Goal: Navigation & Orientation: Find specific page/section

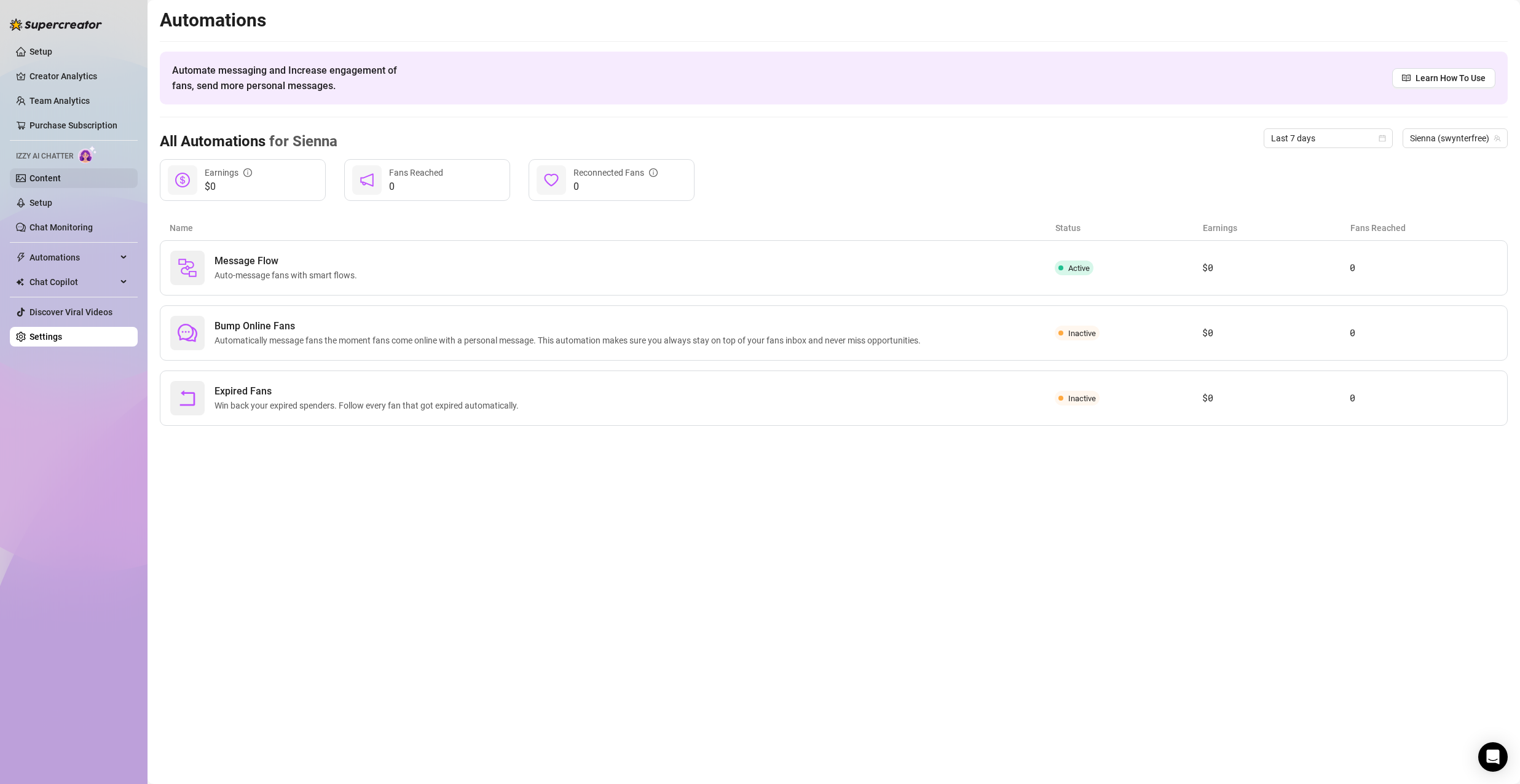
click at [61, 181] on link "Content" at bounding box center [45, 178] width 32 height 10
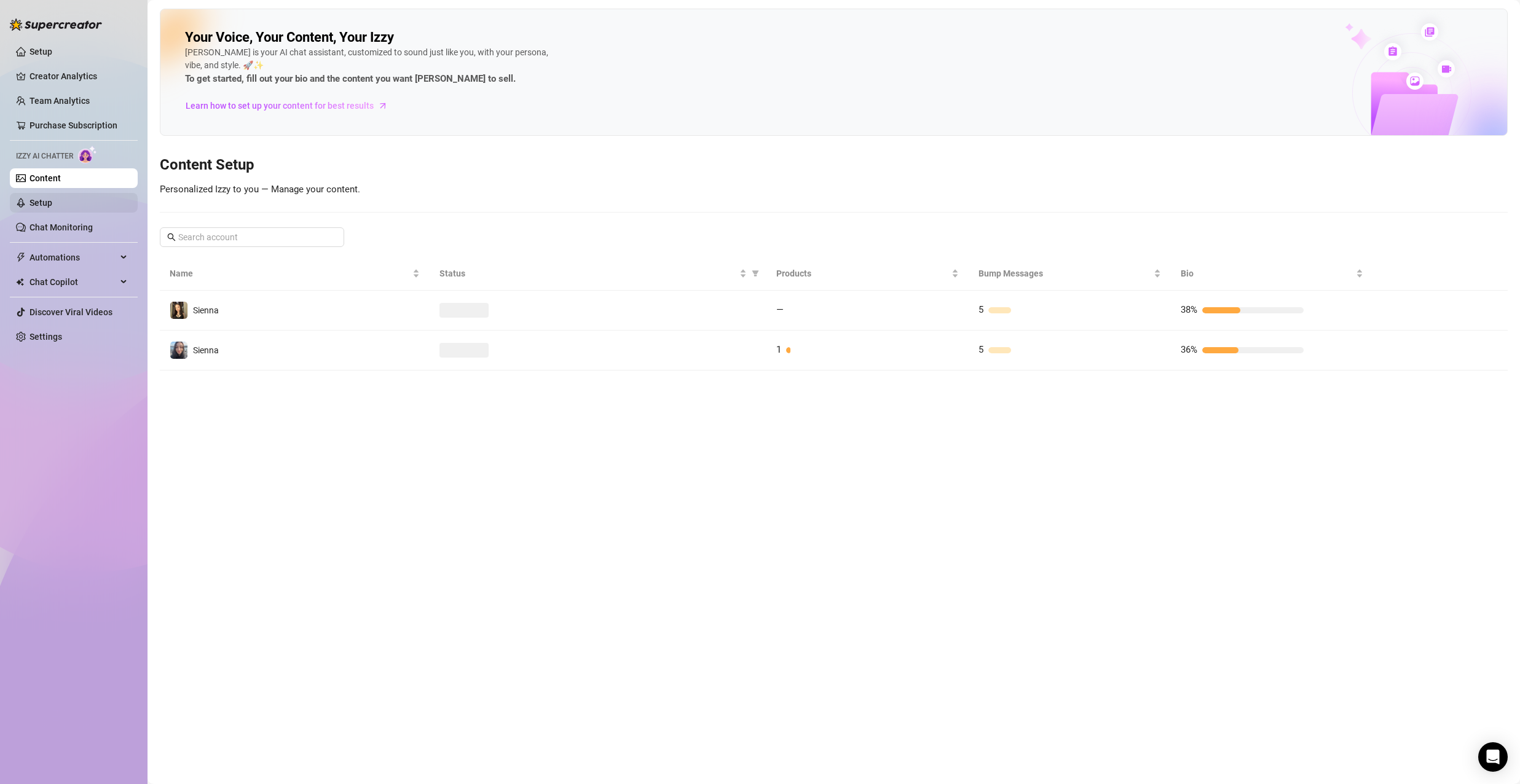
click at [52, 203] on link "Setup" at bounding box center [41, 203] width 23 height 10
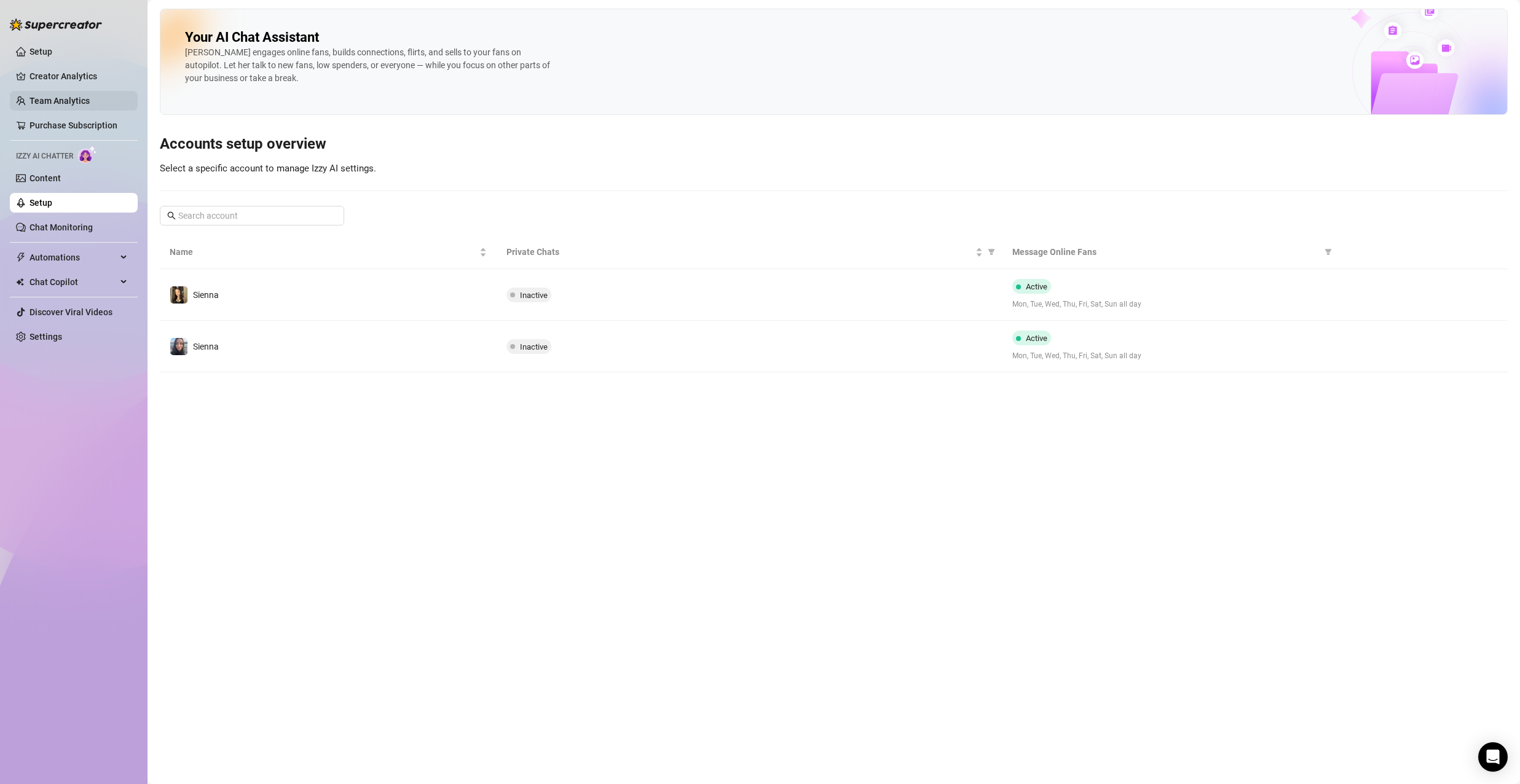
click at [78, 103] on link "Team Analytics" at bounding box center [60, 101] width 60 height 10
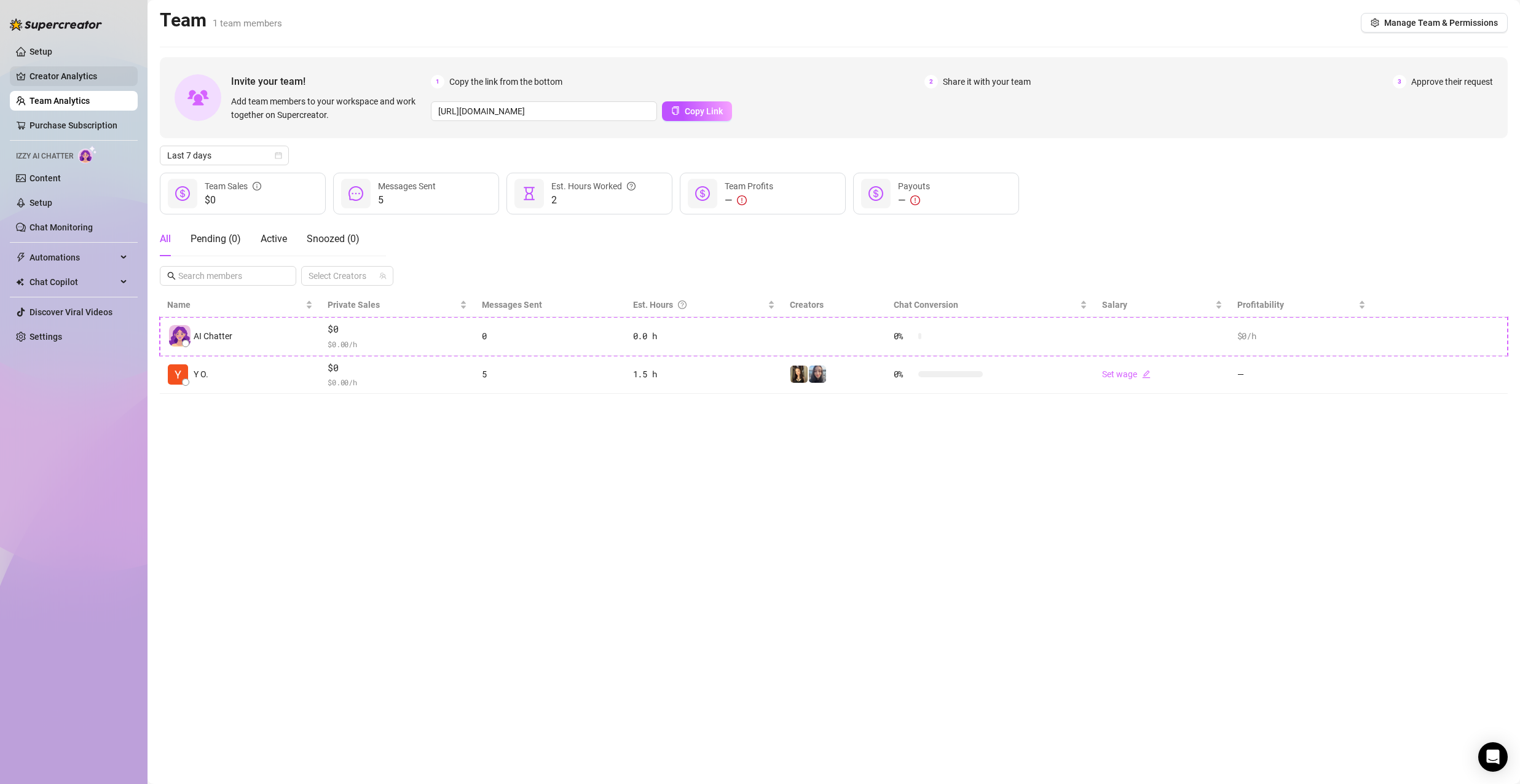
click at [79, 79] on link "Creator Analytics" at bounding box center [79, 76] width 98 height 20
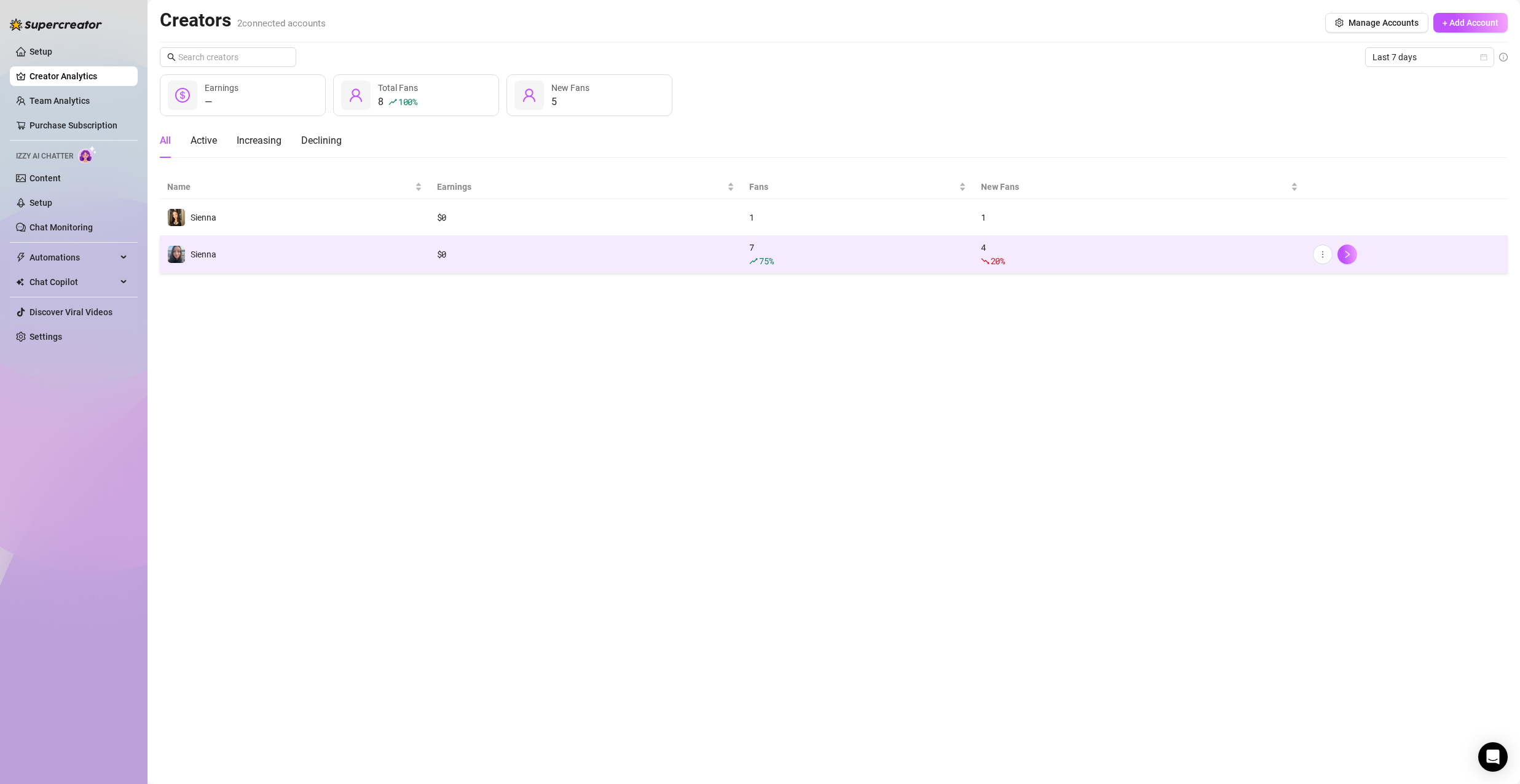
click at [734, 255] on div "$ 0" at bounding box center [585, 255] width 298 height 14
